Goal: Task Accomplishment & Management: Manage account settings

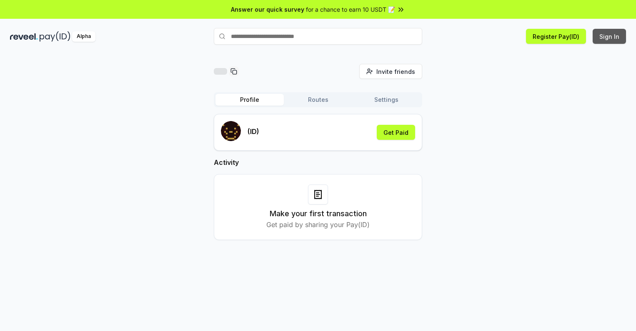
click at [610, 36] on button "Sign In" at bounding box center [609, 36] width 33 height 15
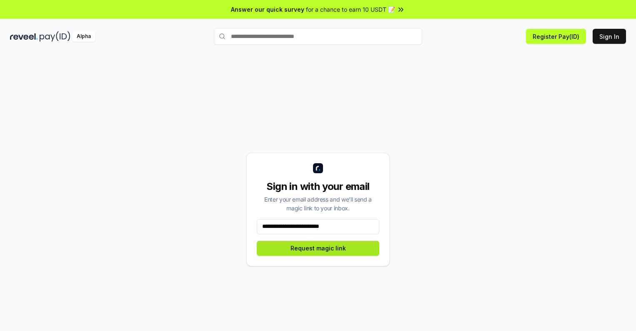
type input "**********"
click at [318, 248] on button "Request magic link" at bounding box center [318, 248] width 123 height 15
